Goal: Task Accomplishment & Management: Complete application form

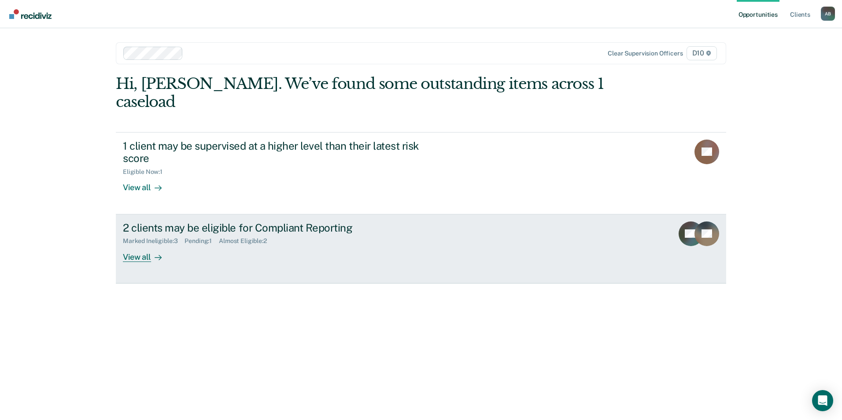
click at [244, 237] on div "Almost Eligible : 2" at bounding box center [246, 240] width 55 height 7
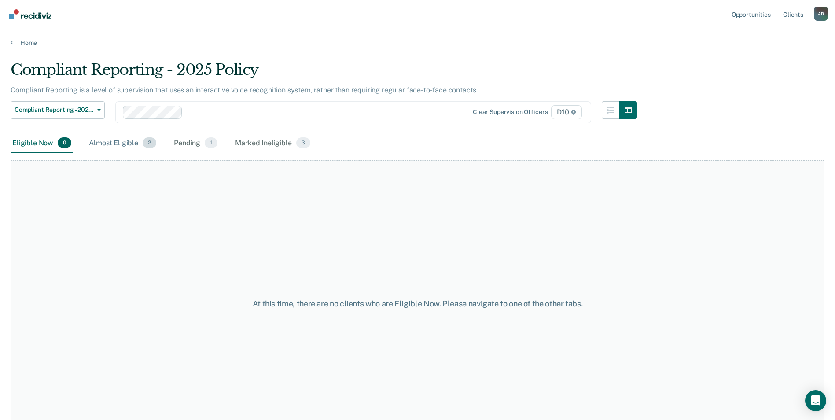
click at [123, 141] on div "Almost Eligible 2" at bounding box center [122, 143] width 71 height 19
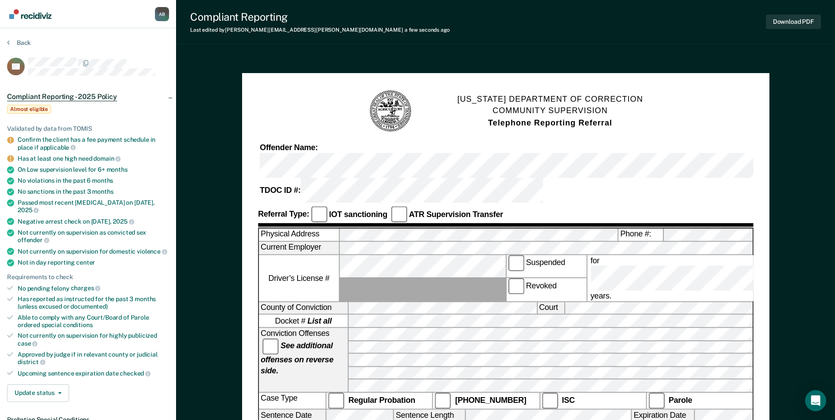
click at [20, 47] on div "Back" at bounding box center [88, 48] width 162 height 18
click at [21, 44] on button "Back" at bounding box center [19, 43] width 24 height 8
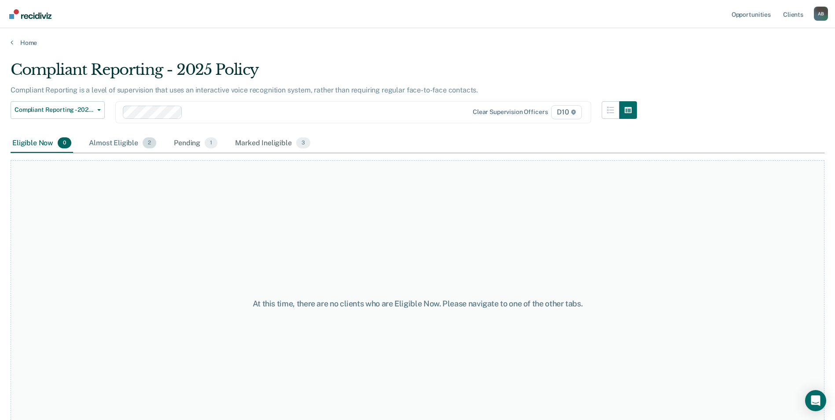
click at [134, 147] on div "Almost Eligible 2" at bounding box center [122, 143] width 71 height 19
